Goal: Information Seeking & Learning: Learn about a topic

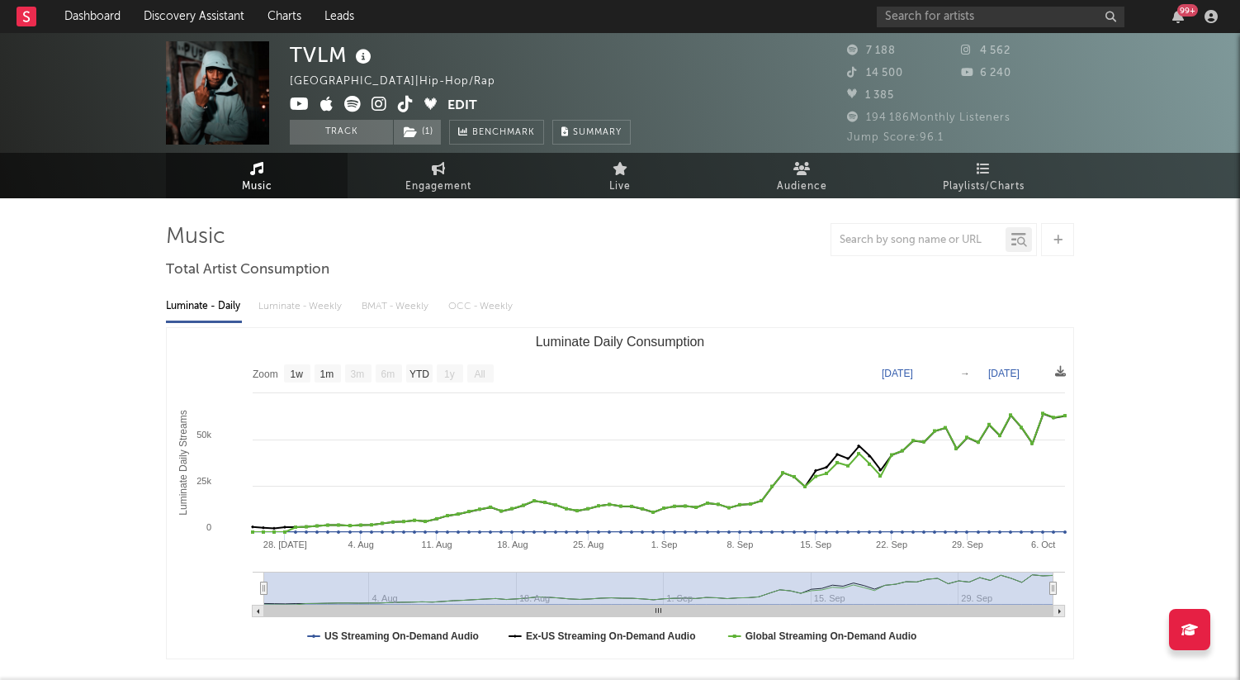
select select "1w"
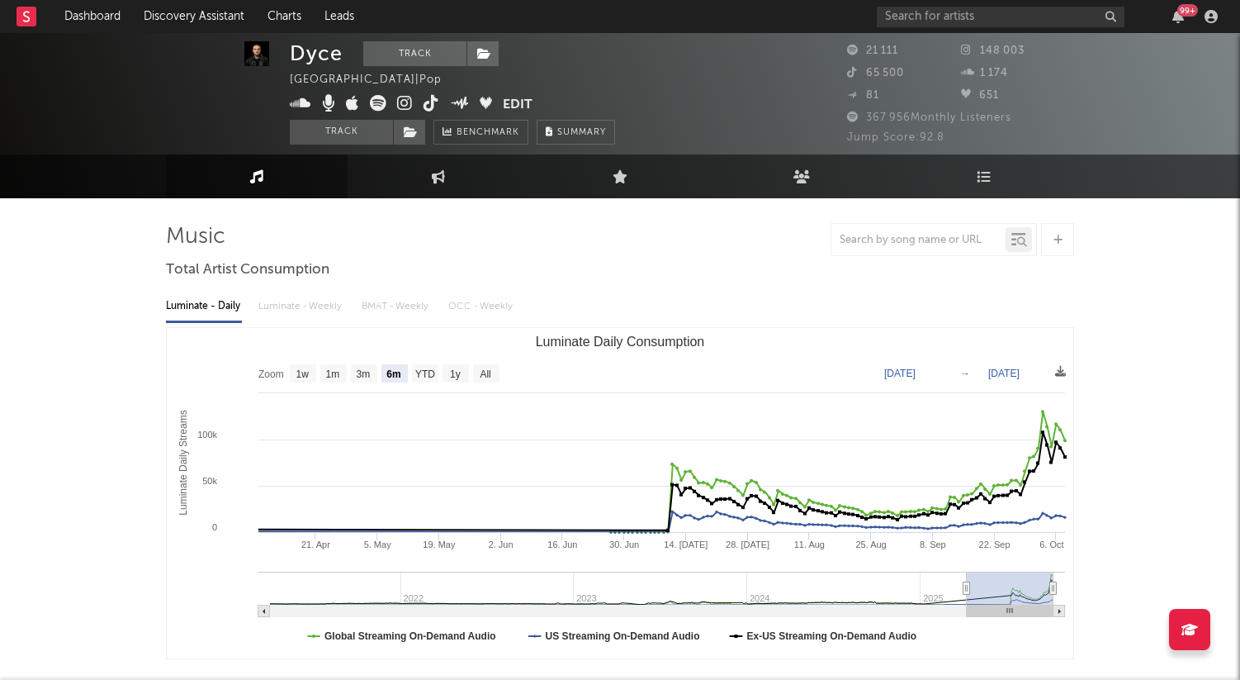
select select "6m"
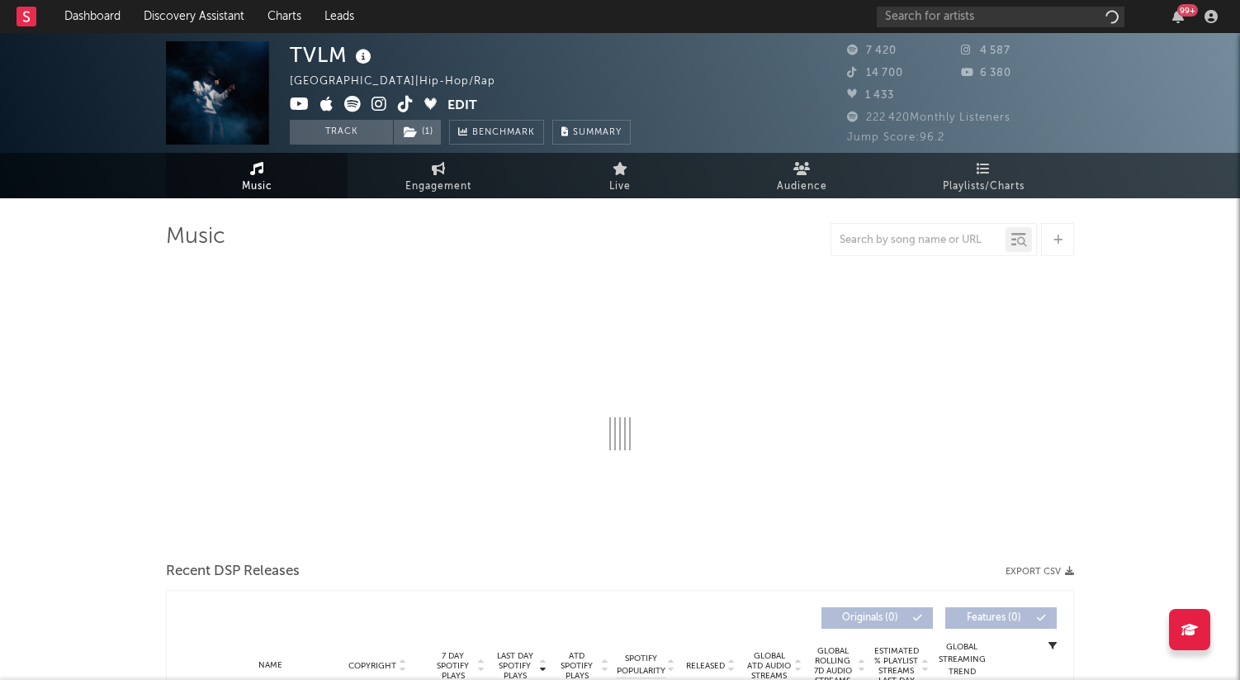
select select "1w"
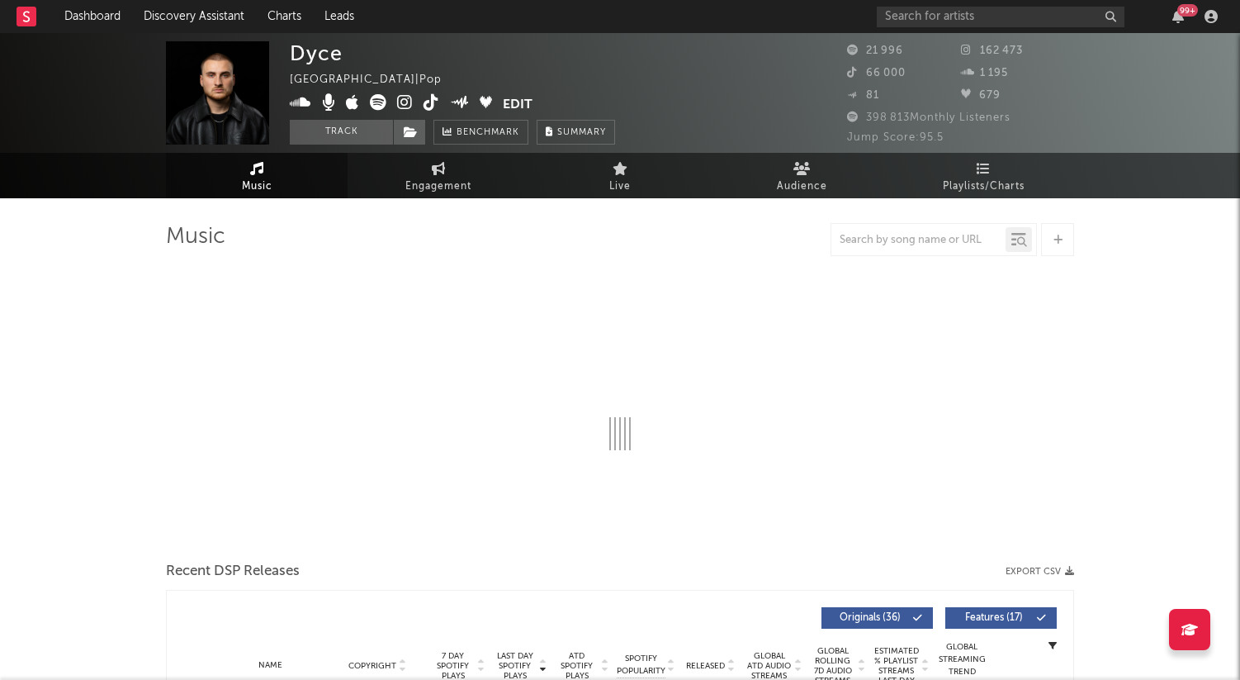
select select "6m"
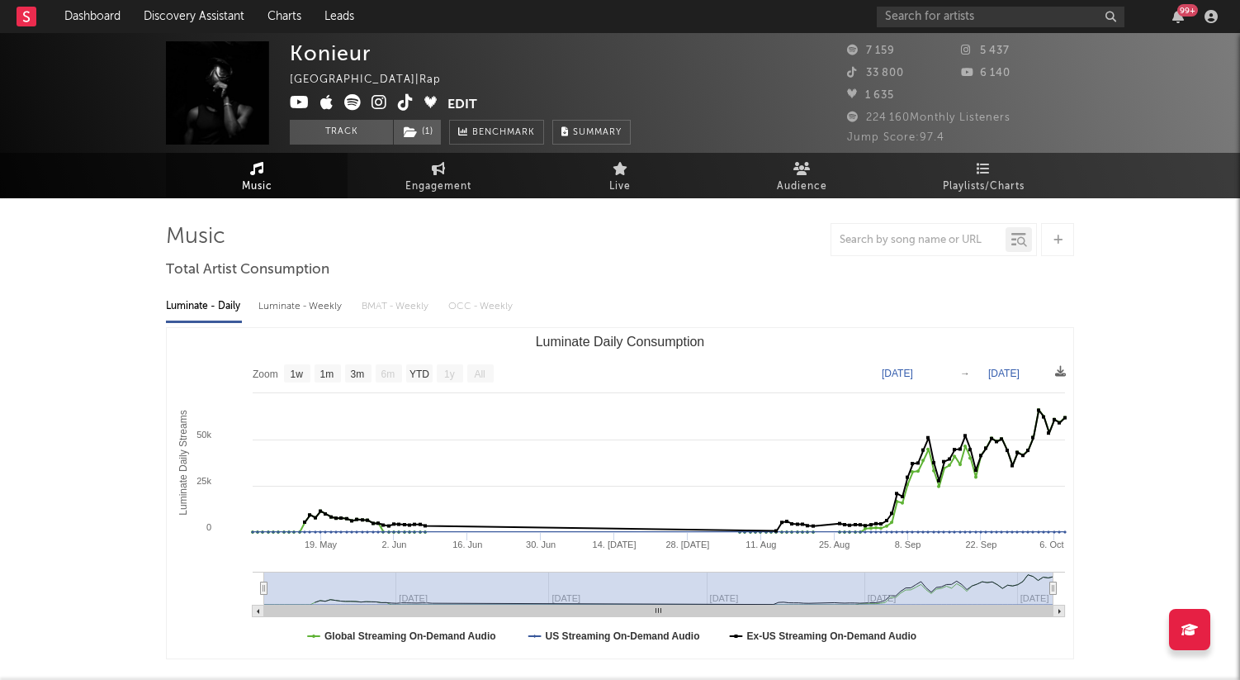
select select "1w"
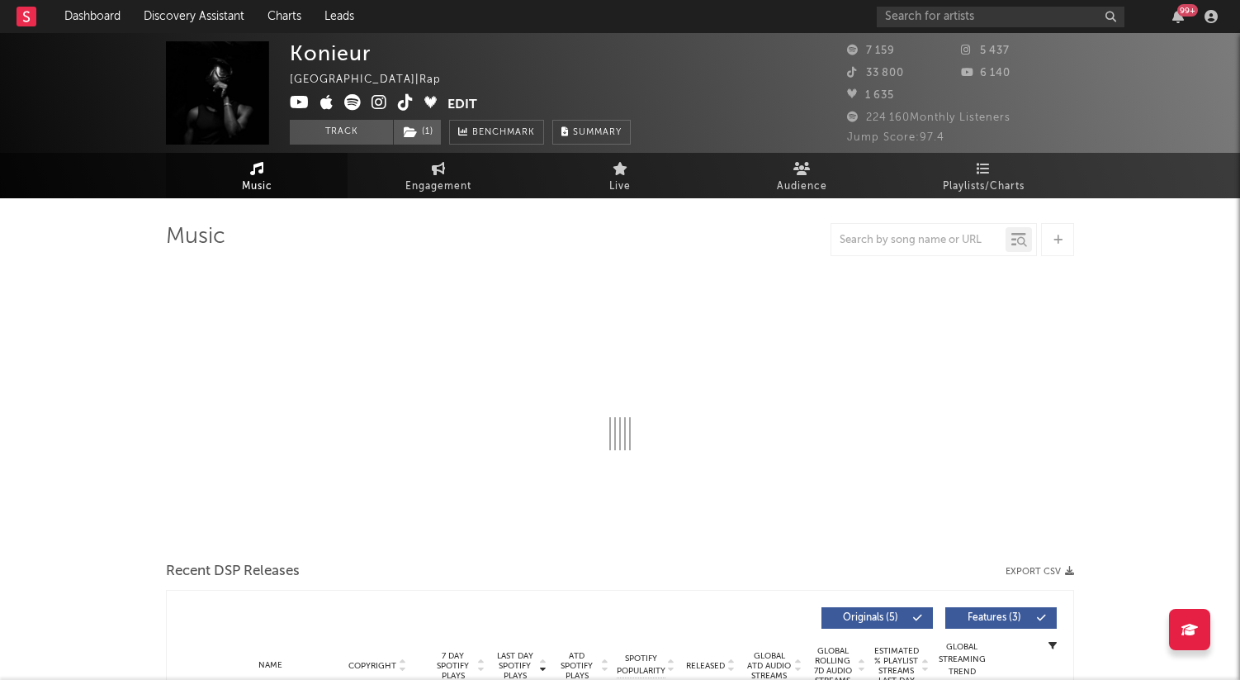
select select "1w"
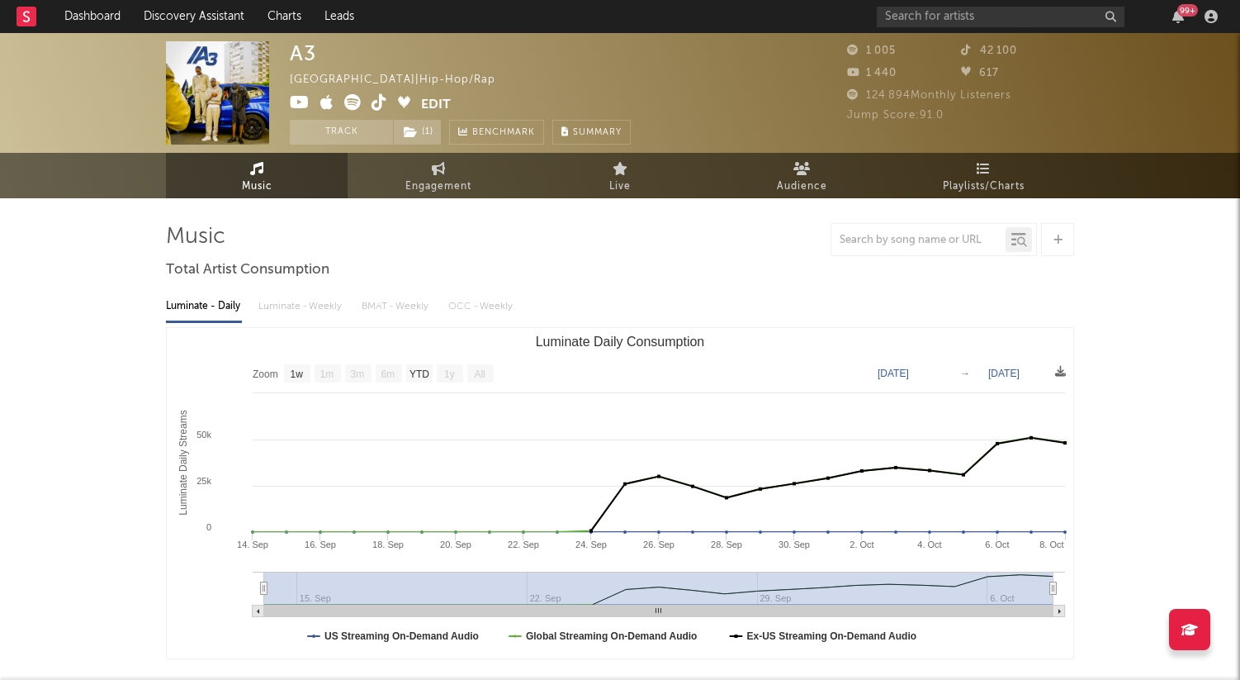
select select "1w"
